Goal: Book appointment/travel/reservation

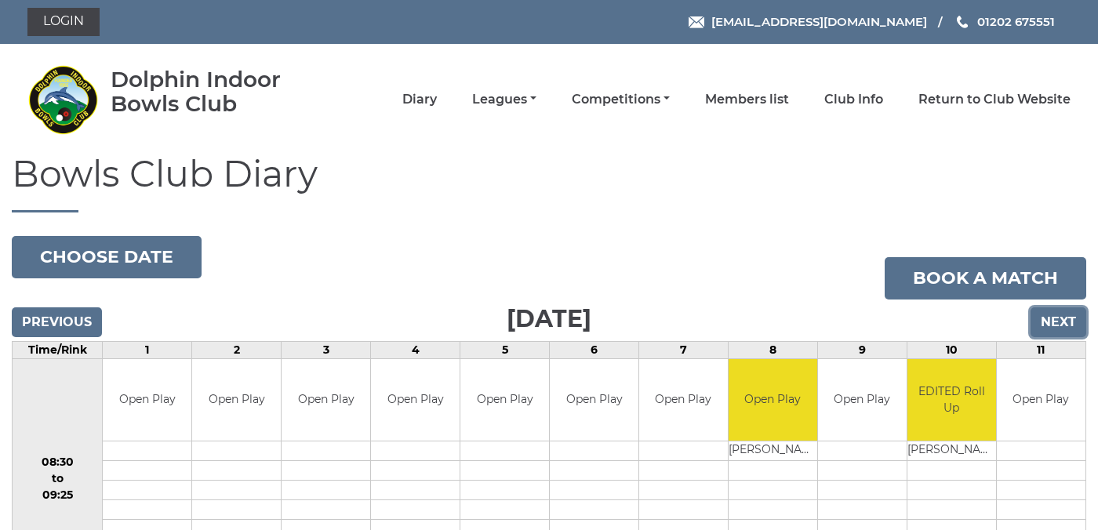
click at [1060, 318] on input "Next" at bounding box center [1058, 322] width 56 height 30
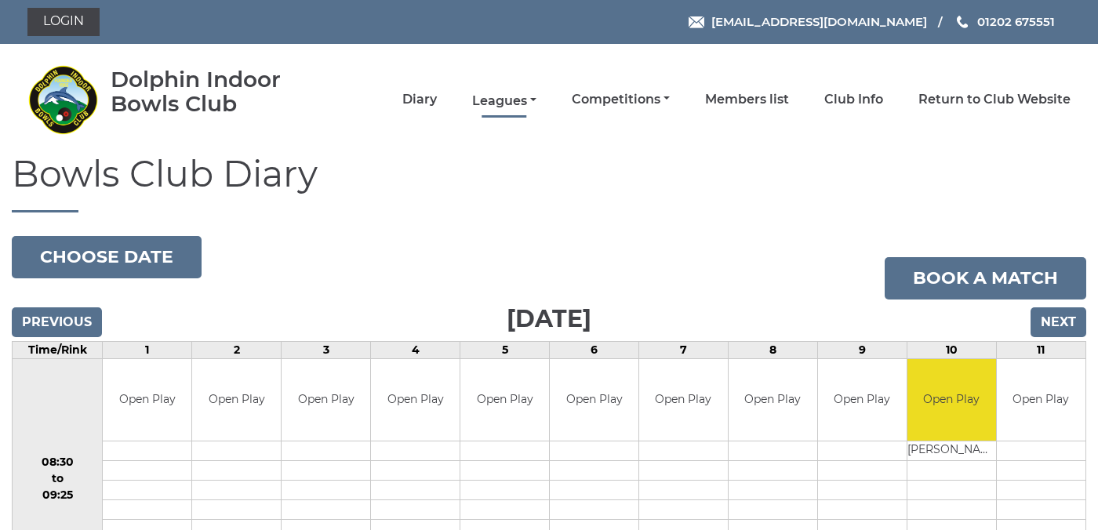
click at [536, 100] on link "Leagues" at bounding box center [504, 101] width 64 height 17
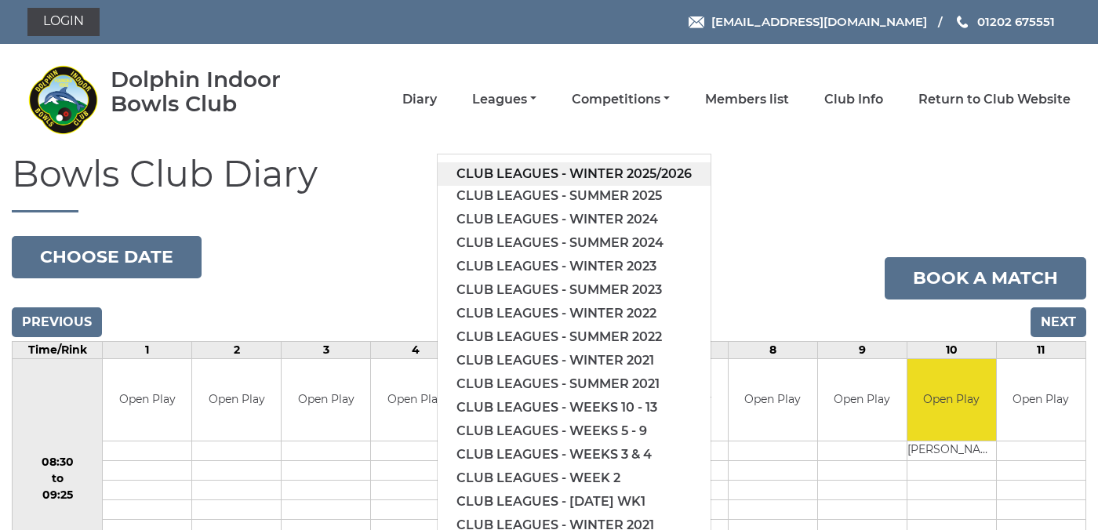
click at [554, 169] on link "Club leagues - Winter 2025/2026" at bounding box center [574, 174] width 273 height 24
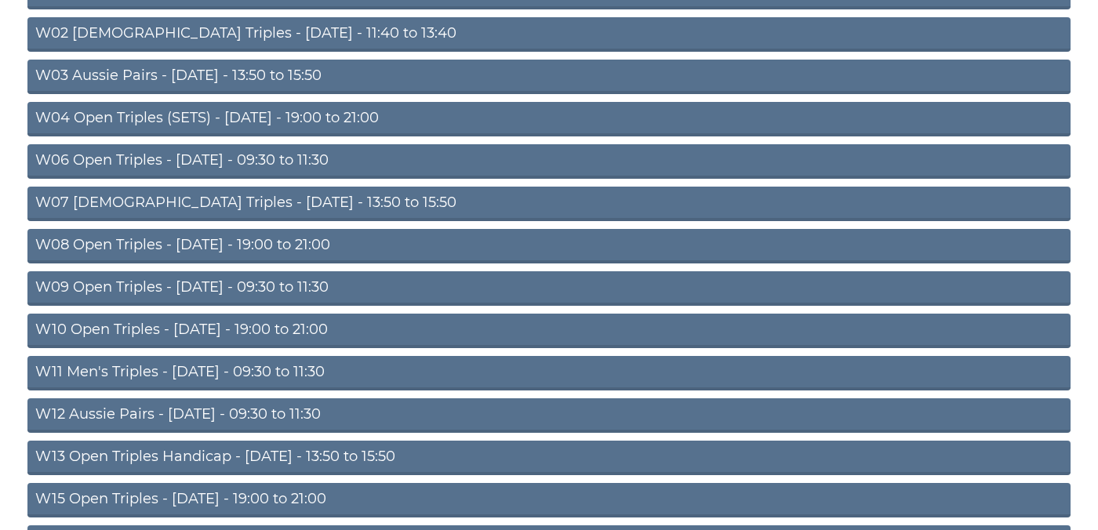
scroll to position [278, 0]
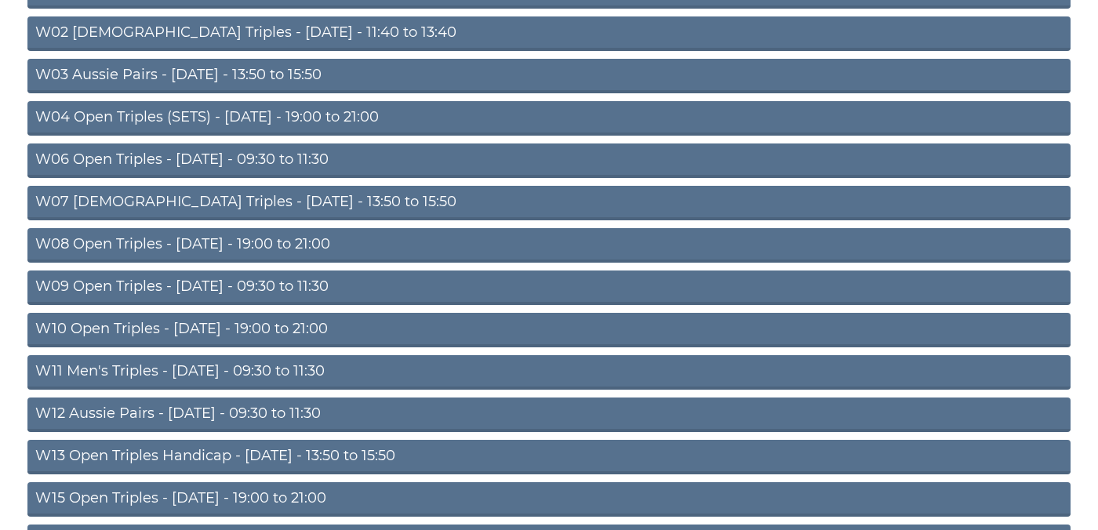
click at [261, 282] on link "W09 Open Triples - [DATE] - 09:30 to 11:30" at bounding box center [548, 288] width 1043 height 35
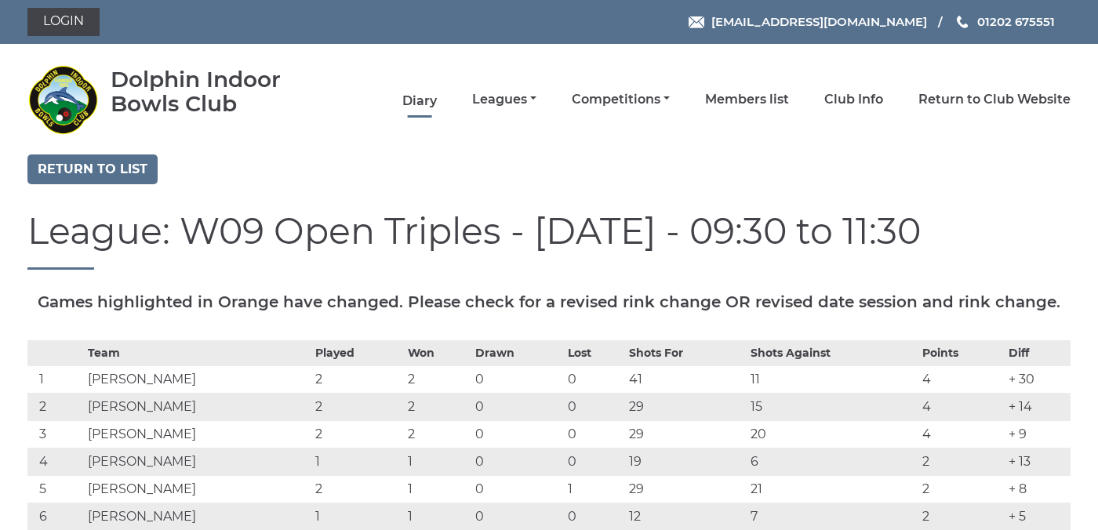
click at [437, 100] on link "Diary" at bounding box center [419, 101] width 35 height 17
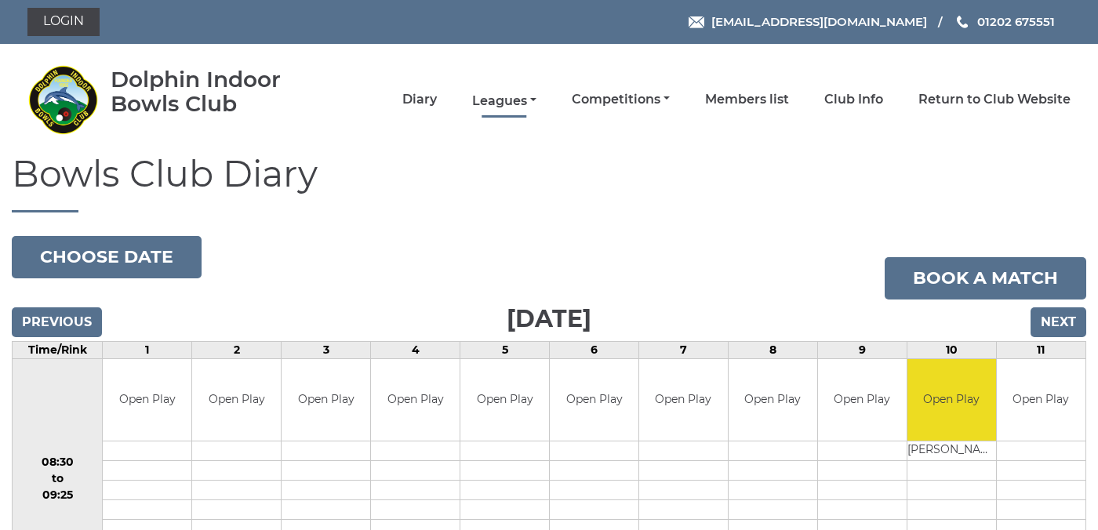
click at [536, 96] on link "Leagues" at bounding box center [504, 101] width 64 height 17
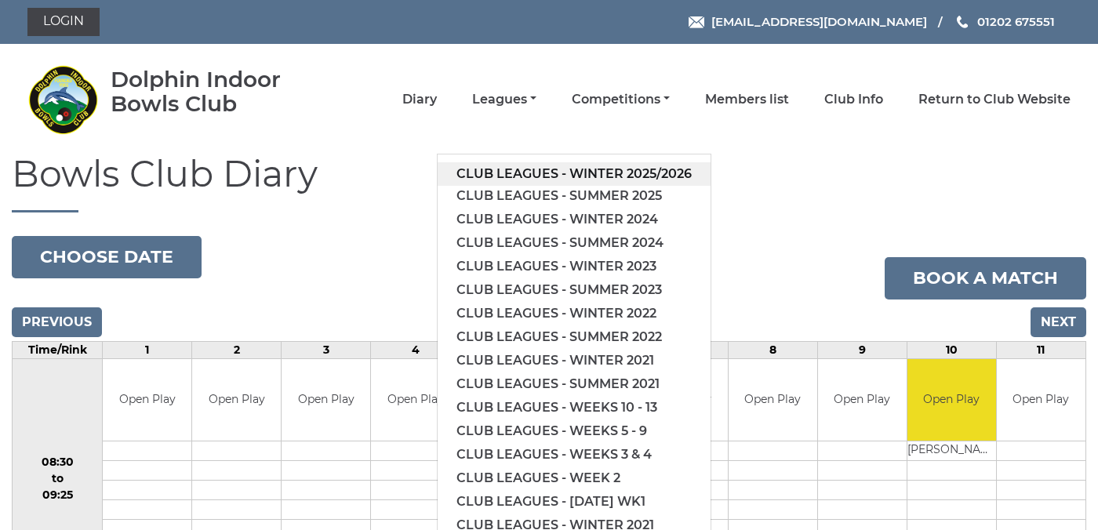
click at [560, 169] on link "Club leagues - Winter 2025/2026" at bounding box center [574, 174] width 273 height 24
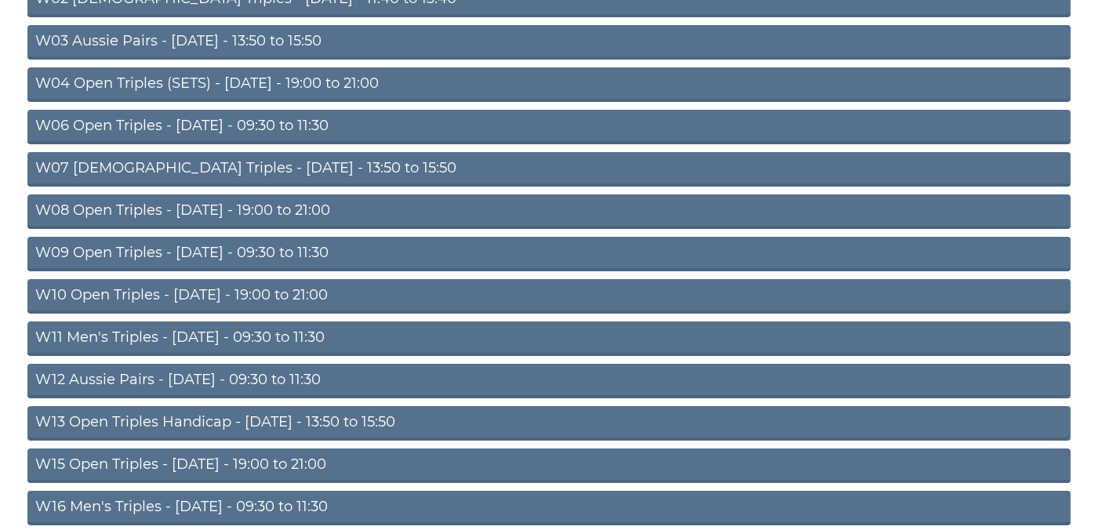
scroll to position [315, 0]
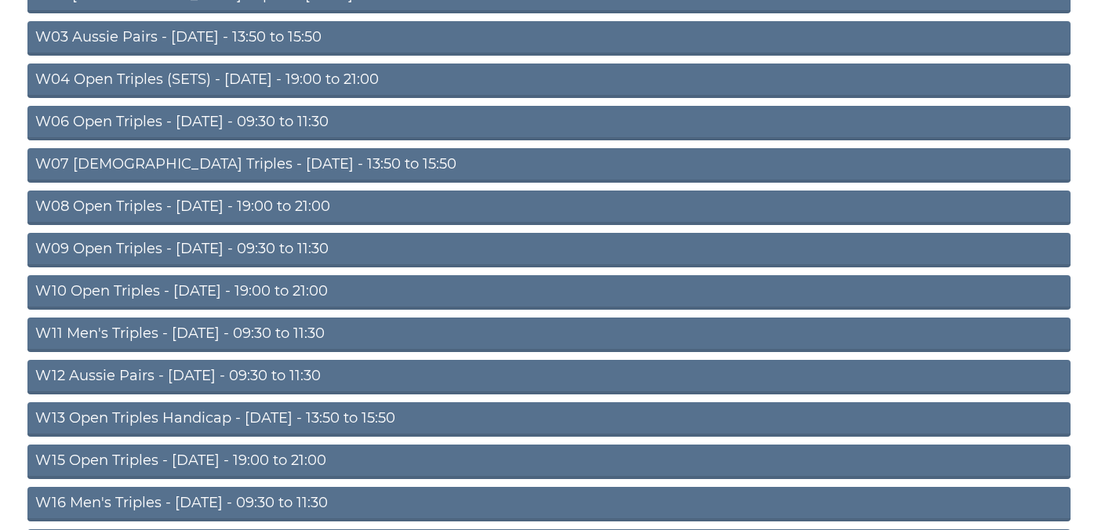
click at [319, 244] on link "W09 Open Triples - Wednesday - 09:30 to 11:30" at bounding box center [548, 250] width 1043 height 35
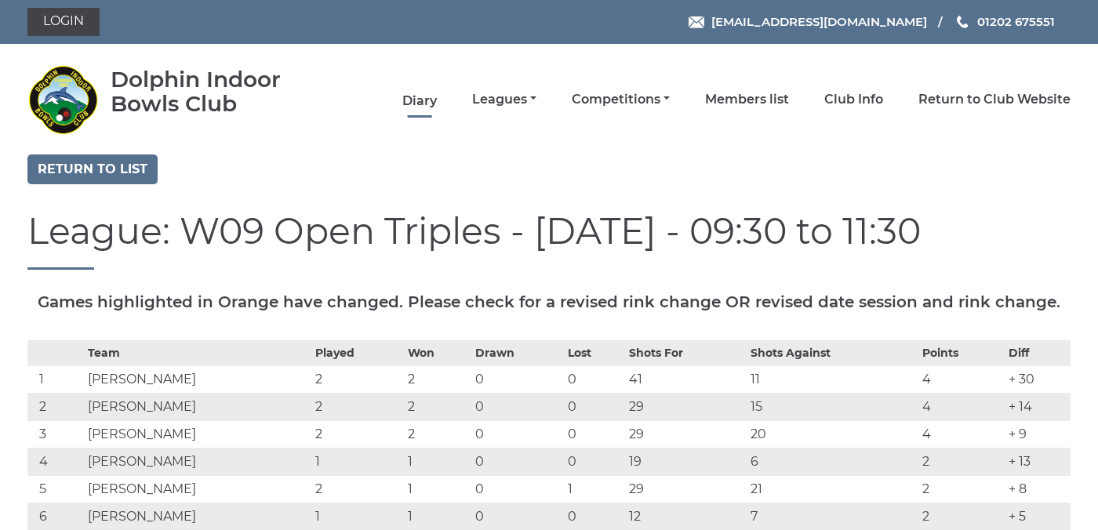
click at [437, 101] on link "Diary" at bounding box center [419, 101] width 35 height 17
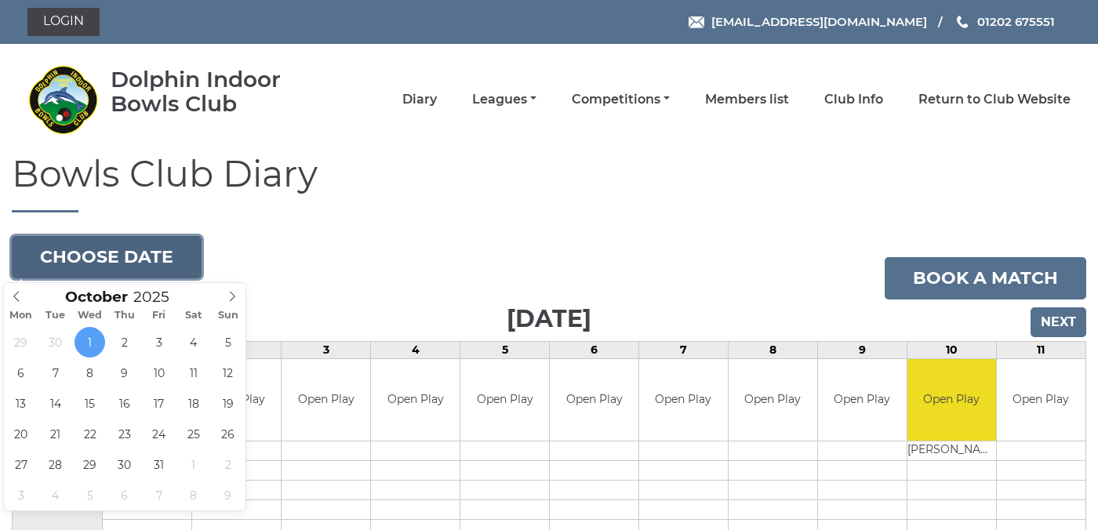
click at [154, 249] on button "Choose date" at bounding box center [107, 257] width 190 height 42
type input "2025-10-15"
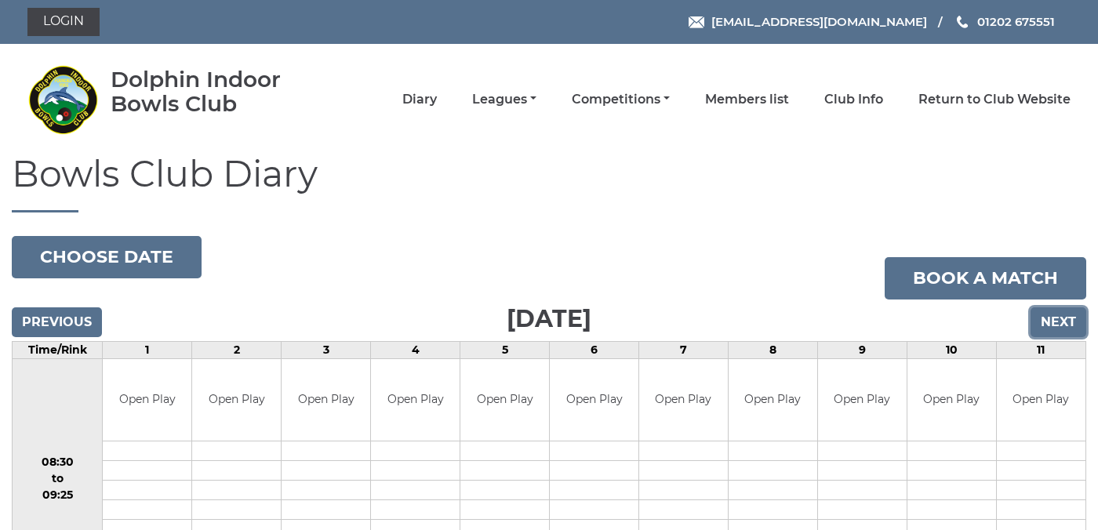
click at [1059, 318] on input "Next" at bounding box center [1058, 322] width 56 height 30
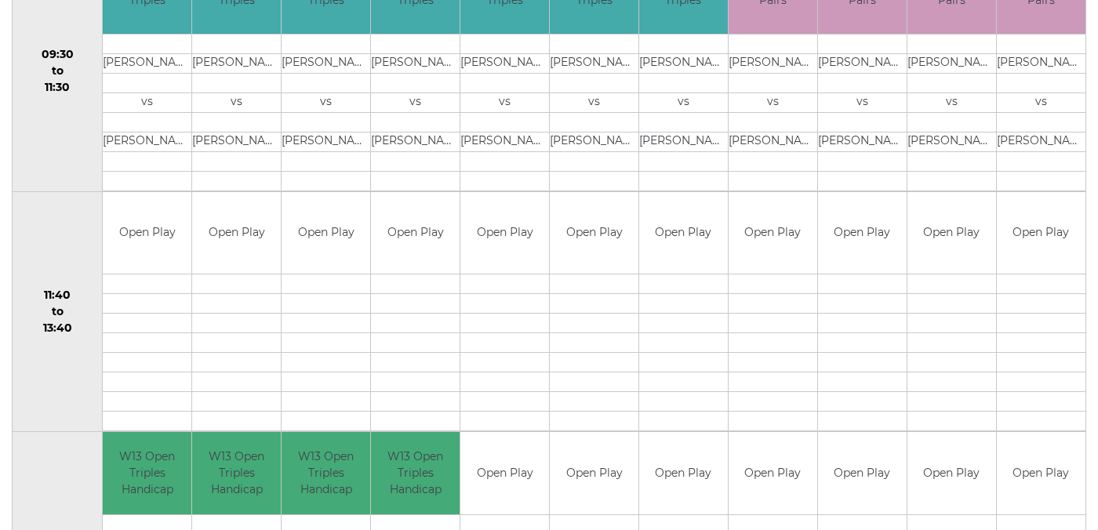
scroll to position [650, 0]
